Goal: Information Seeking & Learning: Learn about a topic

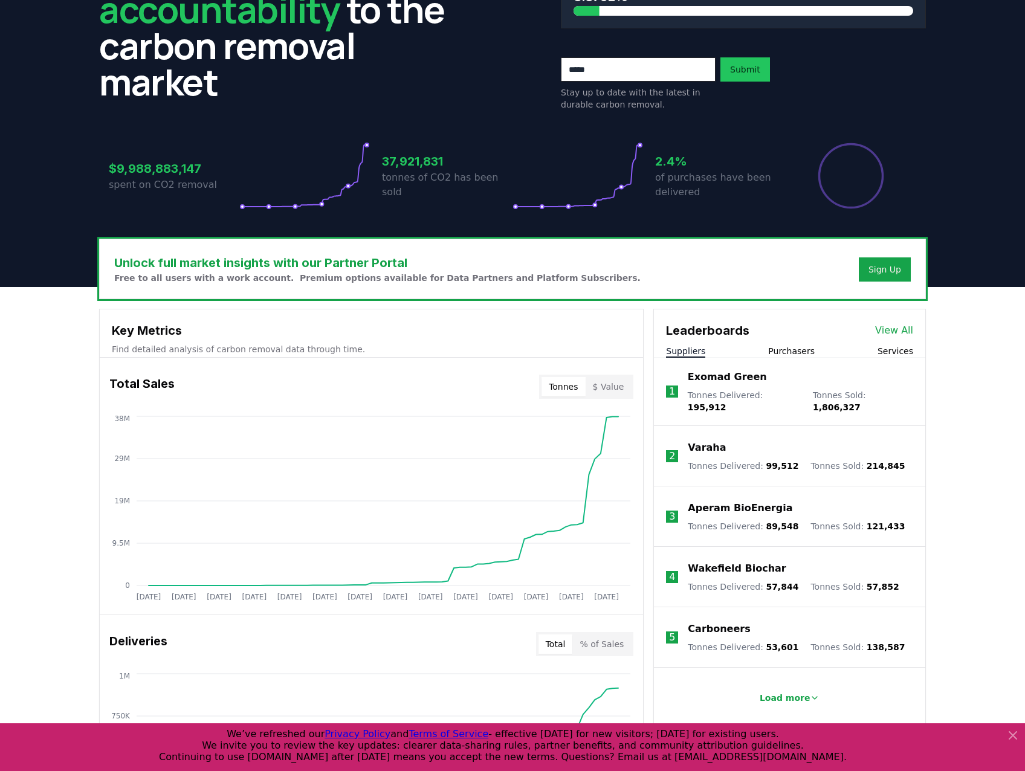
scroll to position [302, 0]
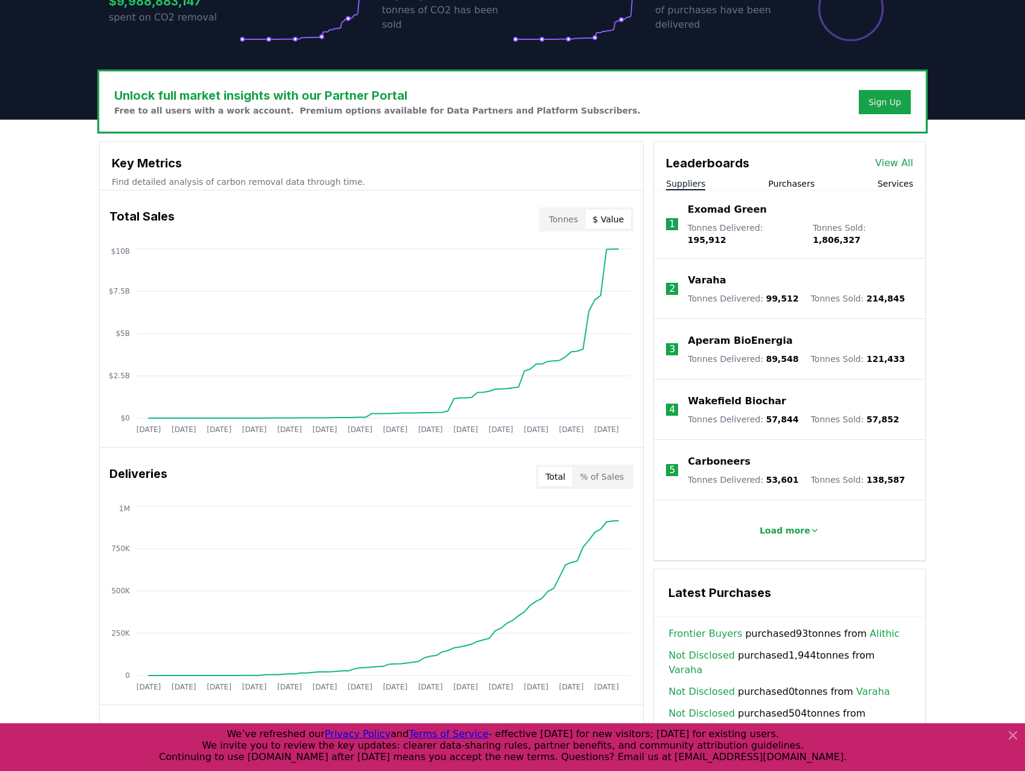
click at [615, 225] on button "$ Value" at bounding box center [609, 219] width 46 height 19
click at [571, 218] on button "Tonnes" at bounding box center [564, 219] width 44 height 19
click at [623, 212] on button "$ Value" at bounding box center [609, 219] width 46 height 19
click at [561, 215] on button "Tonnes" at bounding box center [564, 219] width 44 height 19
click at [617, 215] on button "$ Value" at bounding box center [609, 219] width 46 height 19
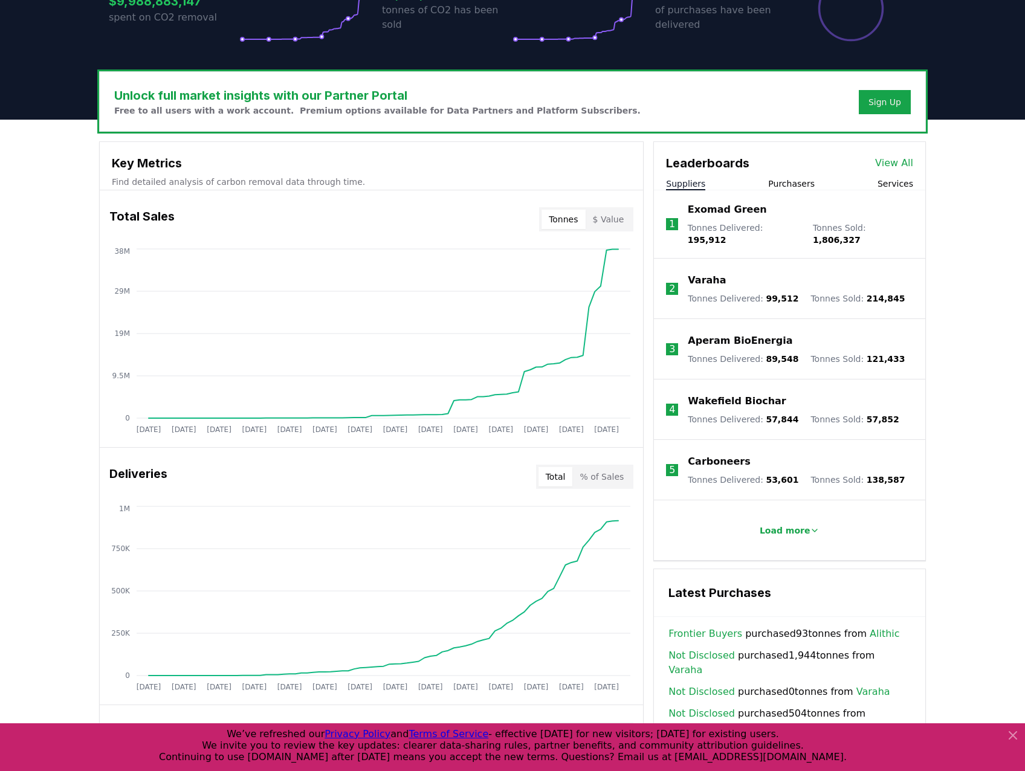
click at [574, 219] on button "Tonnes" at bounding box center [564, 219] width 44 height 19
click at [614, 218] on button "$ Value" at bounding box center [609, 219] width 46 height 19
click at [575, 220] on button "Tonnes" at bounding box center [564, 219] width 44 height 19
click at [618, 220] on button "$ Value" at bounding box center [609, 219] width 46 height 19
click at [578, 222] on button "Tonnes" at bounding box center [564, 219] width 44 height 19
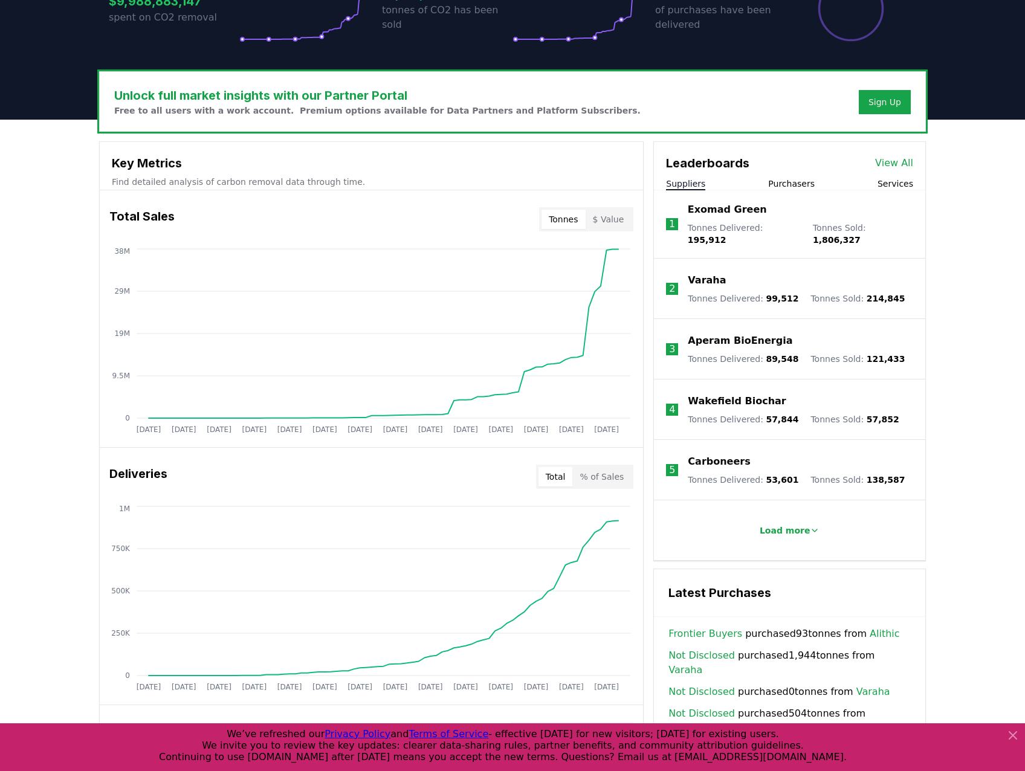
click at [620, 220] on button "$ Value" at bounding box center [609, 219] width 46 height 19
click at [564, 227] on button "Tonnes" at bounding box center [564, 219] width 44 height 19
click at [607, 224] on button "$ Value" at bounding box center [609, 219] width 46 height 19
click at [567, 230] on div "Tonnes $ Value" at bounding box center [586, 219] width 94 height 24
click at [577, 224] on button "Tonnes" at bounding box center [564, 219] width 44 height 19
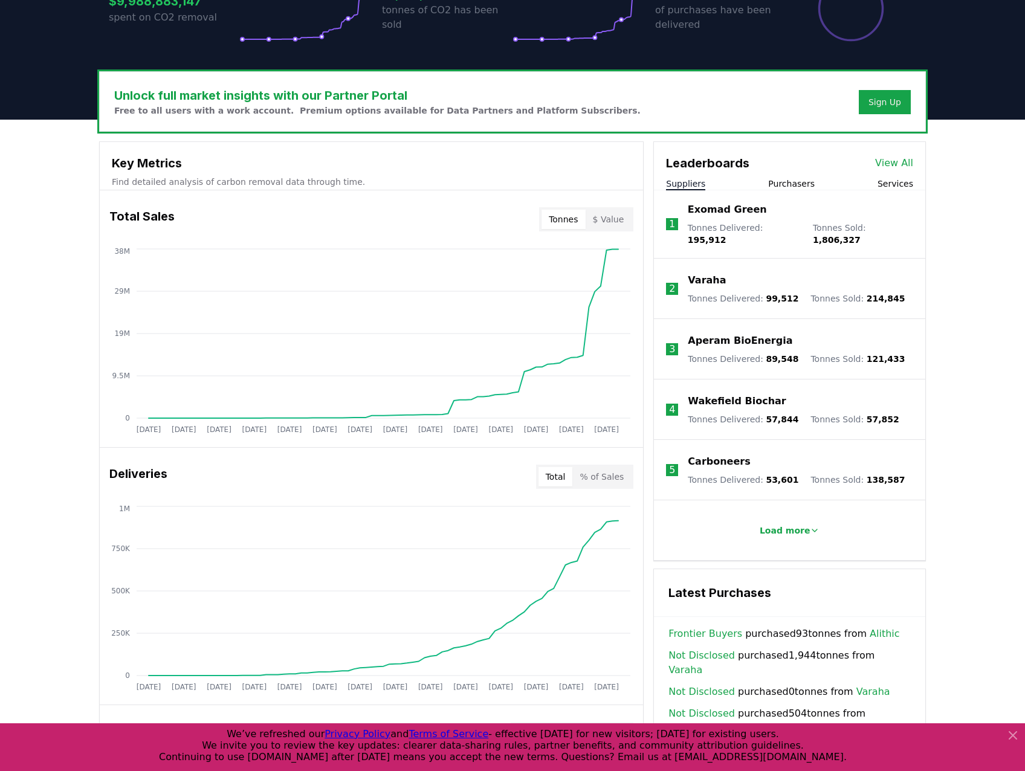
click at [617, 224] on button "$ Value" at bounding box center [609, 219] width 46 height 19
click at [570, 226] on button "Tonnes" at bounding box center [564, 219] width 44 height 19
click at [611, 219] on button "$ Value" at bounding box center [609, 219] width 46 height 19
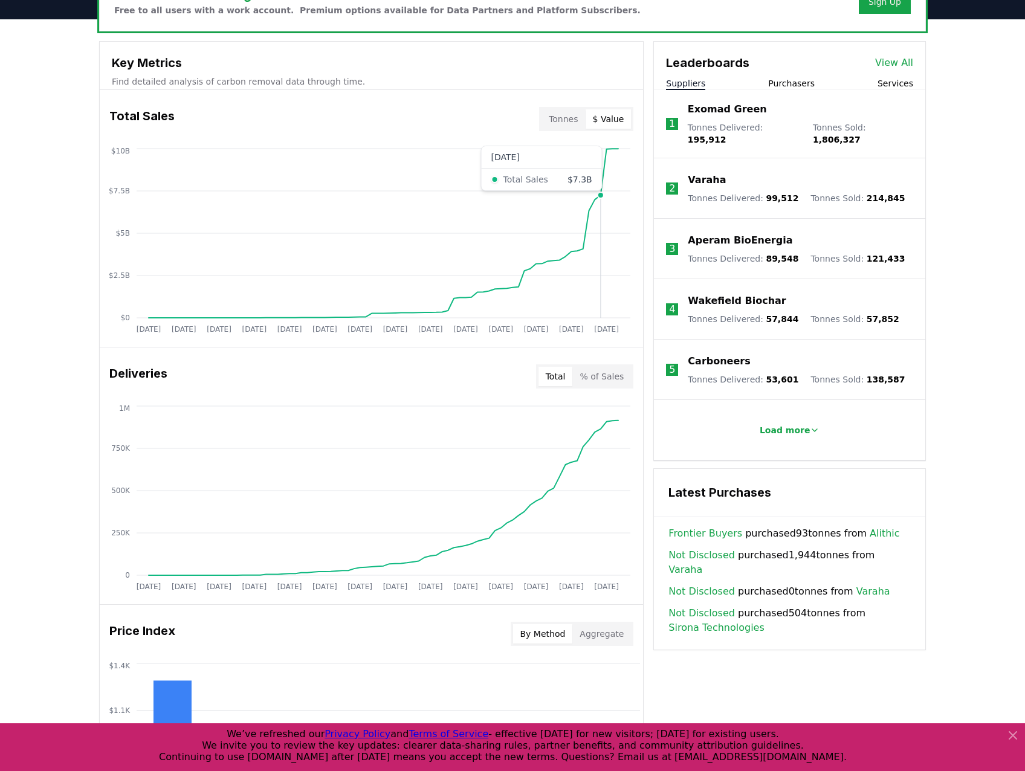
scroll to position [423, 0]
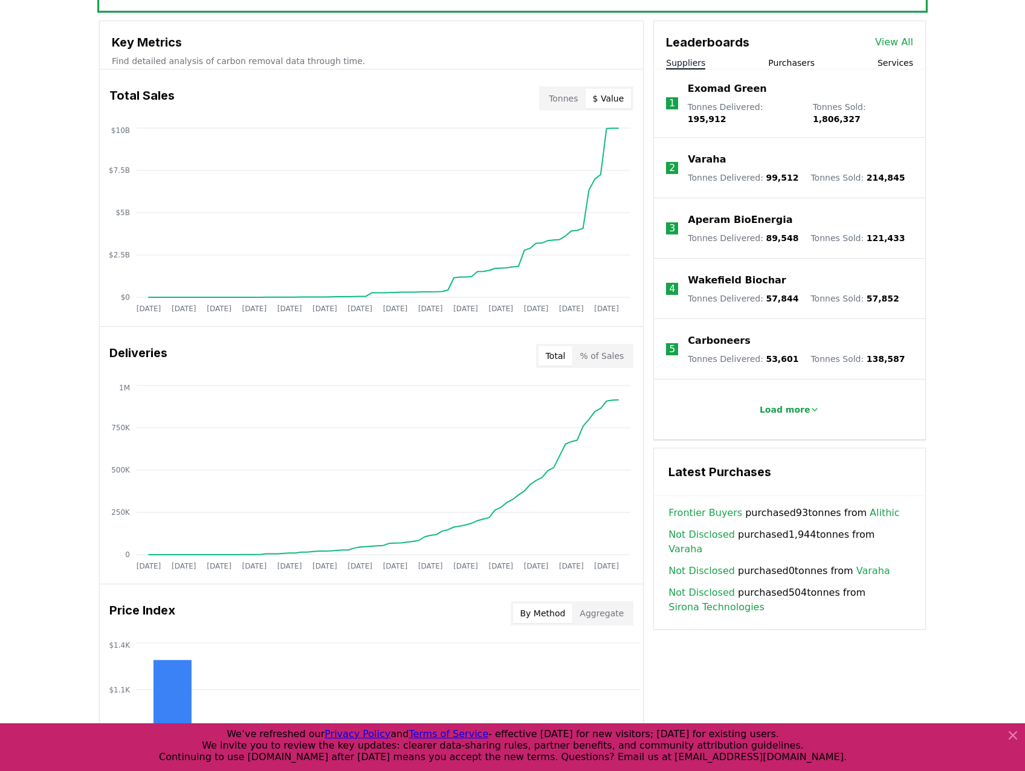
click at [793, 65] on button "Purchasers" at bounding box center [791, 63] width 47 height 12
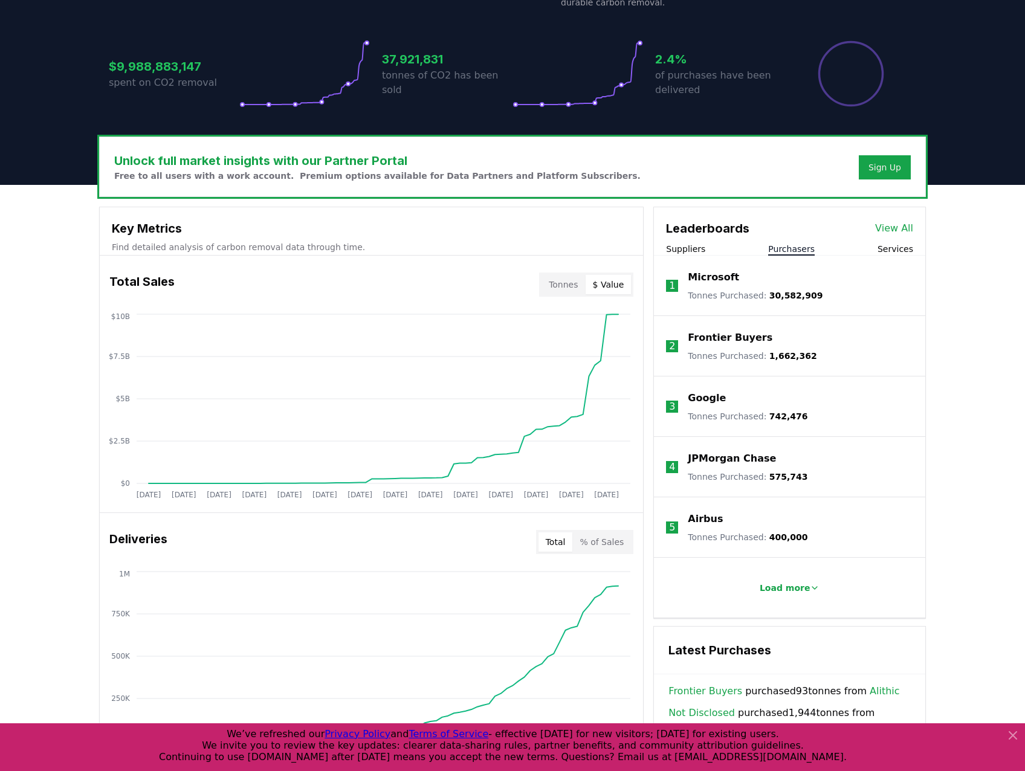
scroll to position [135, 0]
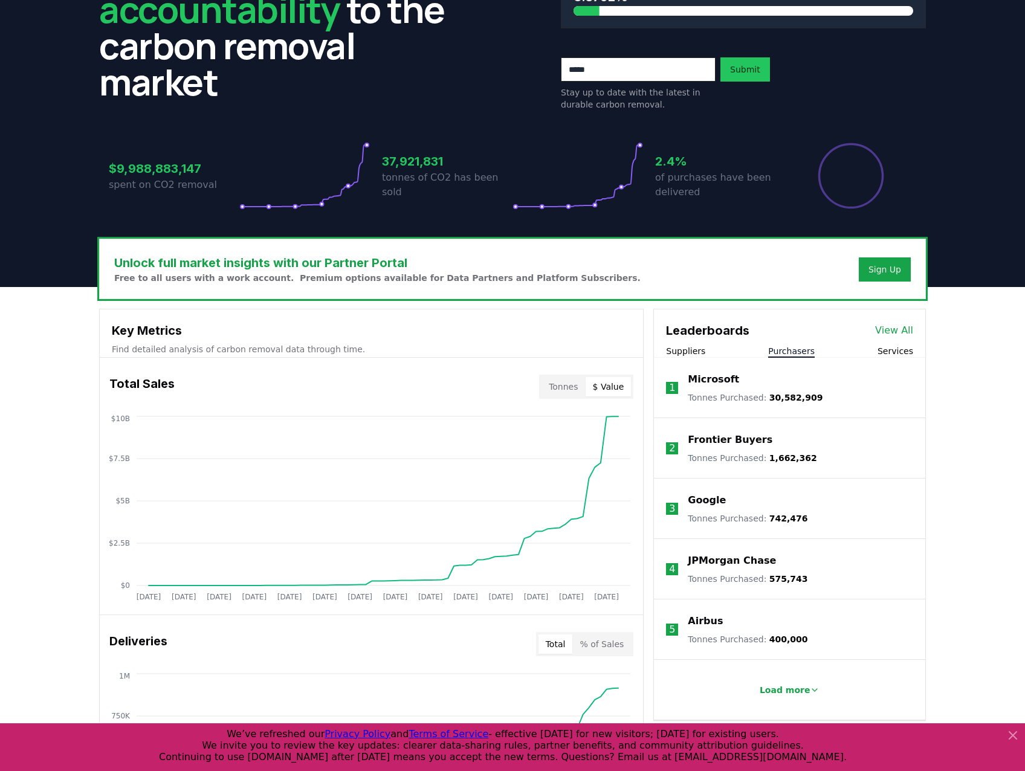
click at [690, 340] on div "Leaderboards View All Suppliers Purchasers Services" at bounding box center [789, 333] width 271 height 48
click at [693, 348] on button "Suppliers" at bounding box center [685, 351] width 39 height 12
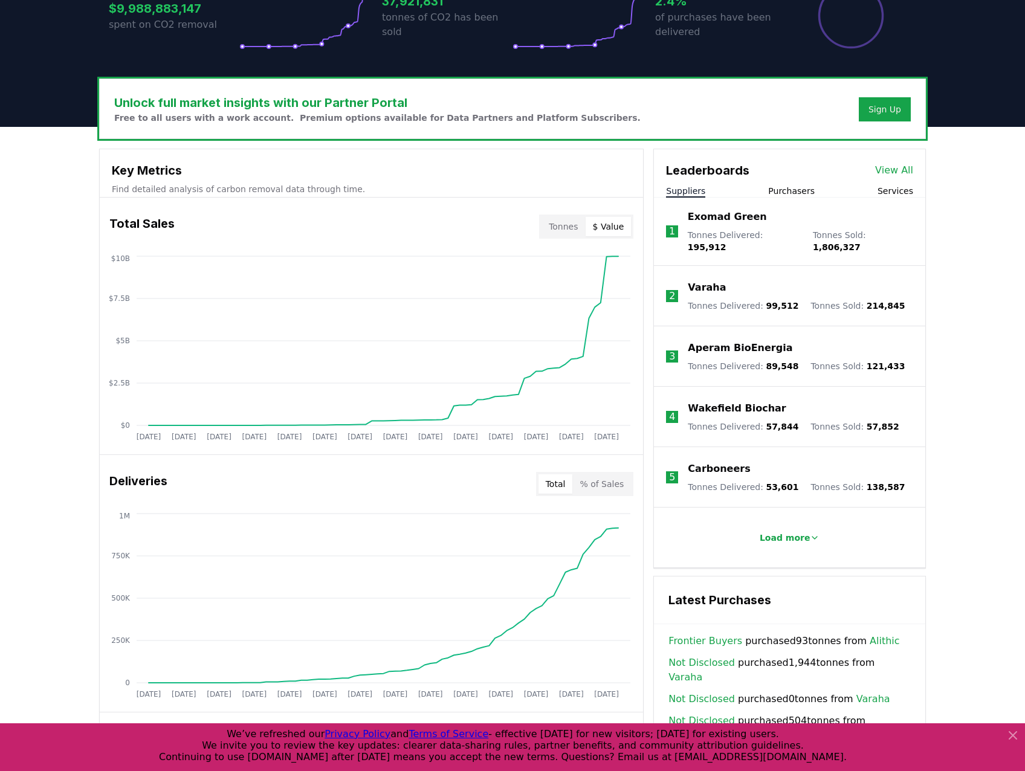
scroll to position [256, 0]
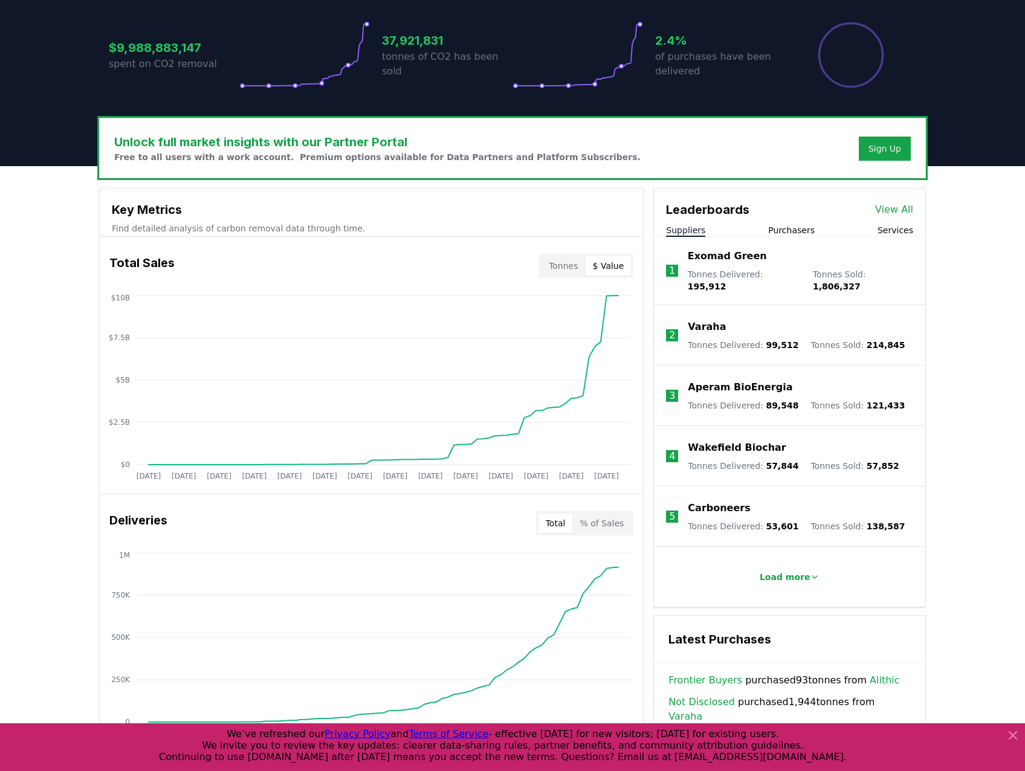
click at [738, 261] on p "Exomad Green" at bounding box center [727, 256] width 79 height 15
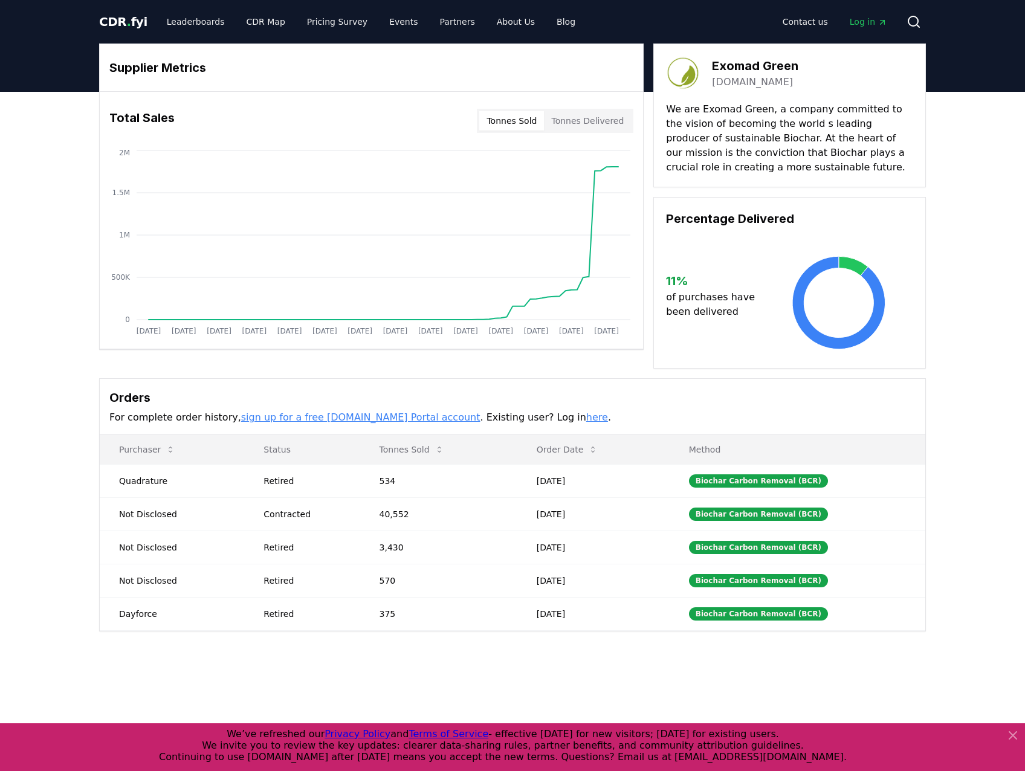
click at [596, 125] on button "Tonnes Delivered" at bounding box center [587, 120] width 87 height 19
click at [512, 117] on button "Tonnes Sold" at bounding box center [511, 120] width 65 height 19
click at [602, 120] on button "Tonnes Delivered" at bounding box center [587, 120] width 87 height 19
click at [536, 117] on button "Tonnes Sold" at bounding box center [511, 120] width 65 height 19
click at [591, 118] on button "Tonnes Delivered" at bounding box center [587, 120] width 87 height 19
